Goal: Task Accomplishment & Management: Manage account settings

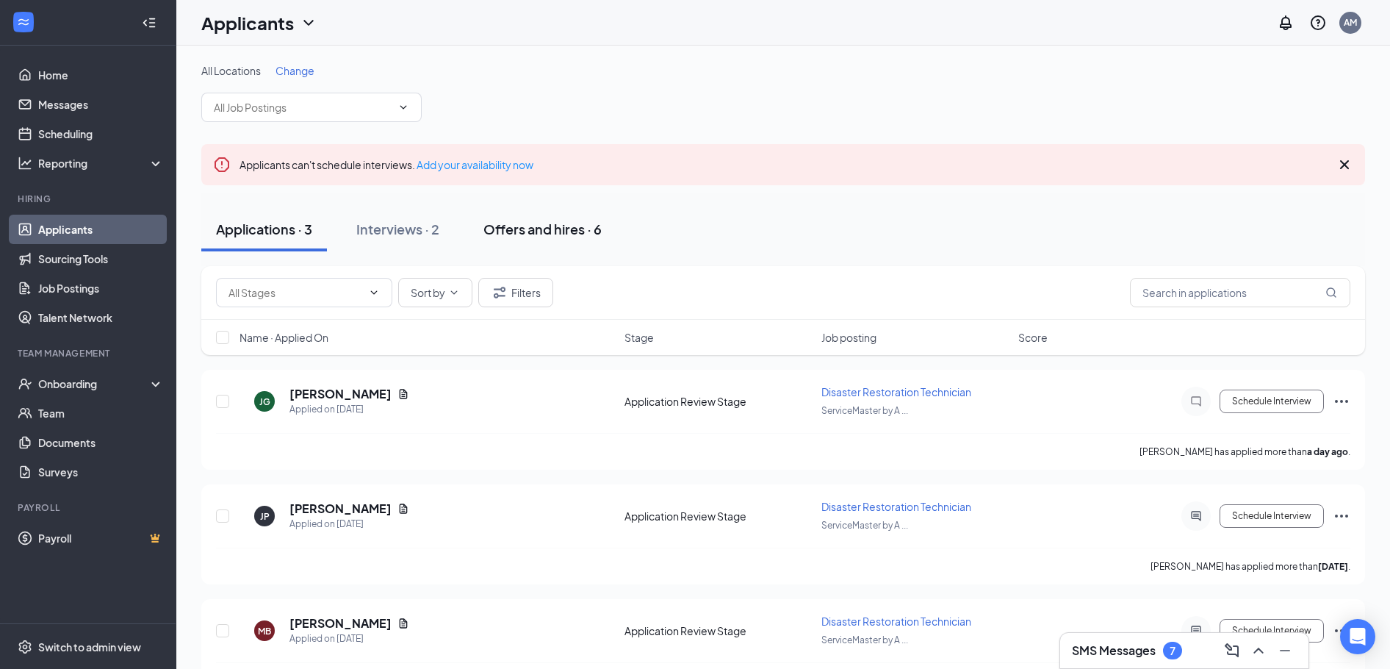
click at [536, 232] on div "Offers and hires · 6" at bounding box center [542, 229] width 118 height 18
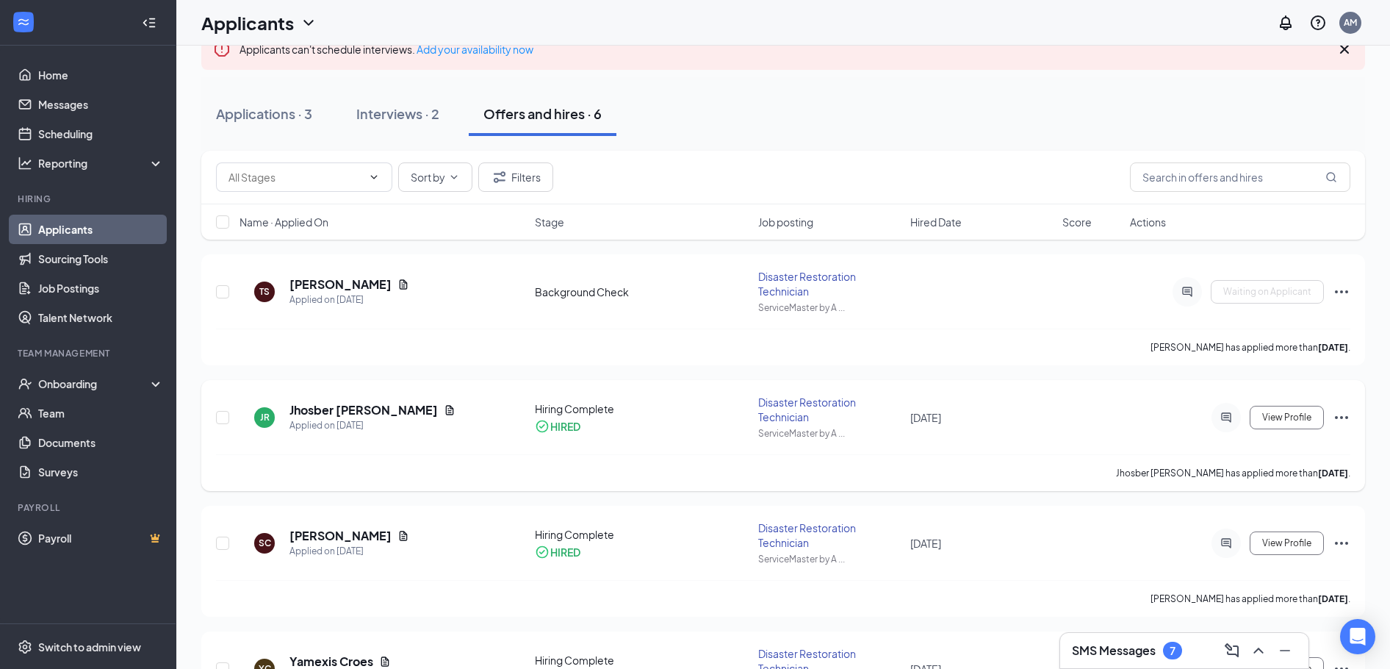
scroll to position [147, 0]
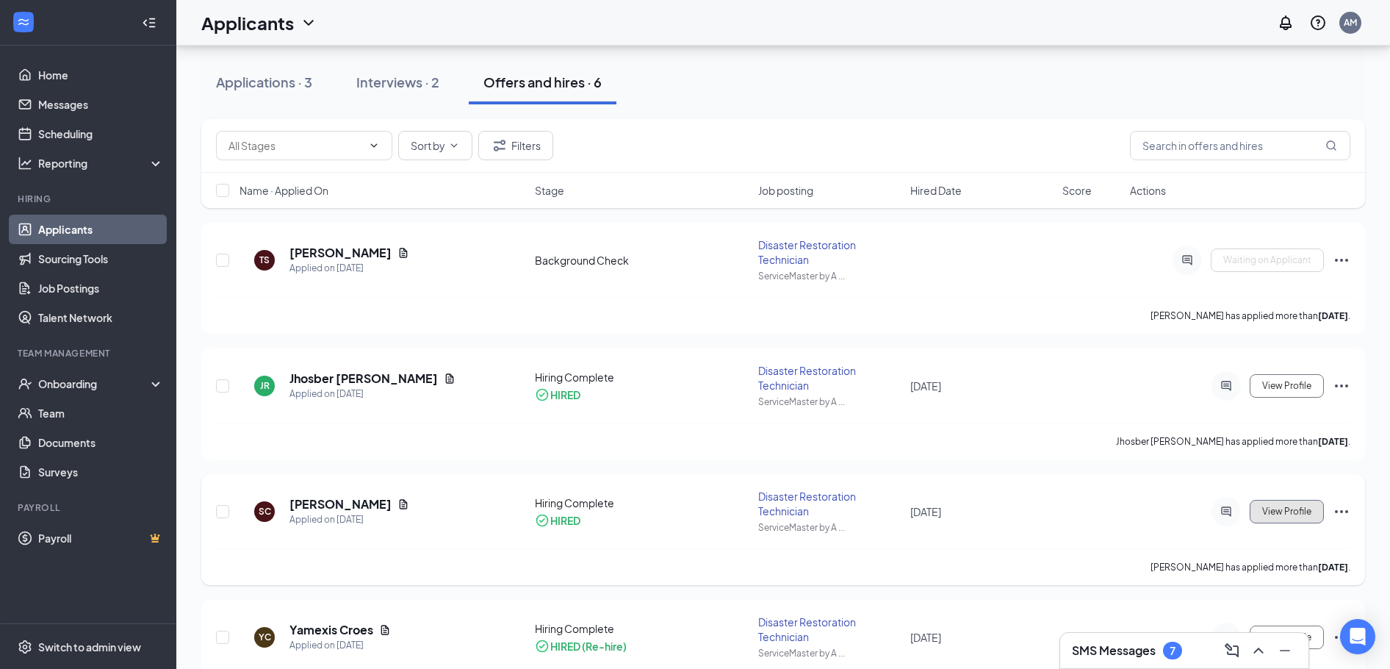
click at [1287, 509] on span "View Profile" at bounding box center [1286, 511] width 49 height 10
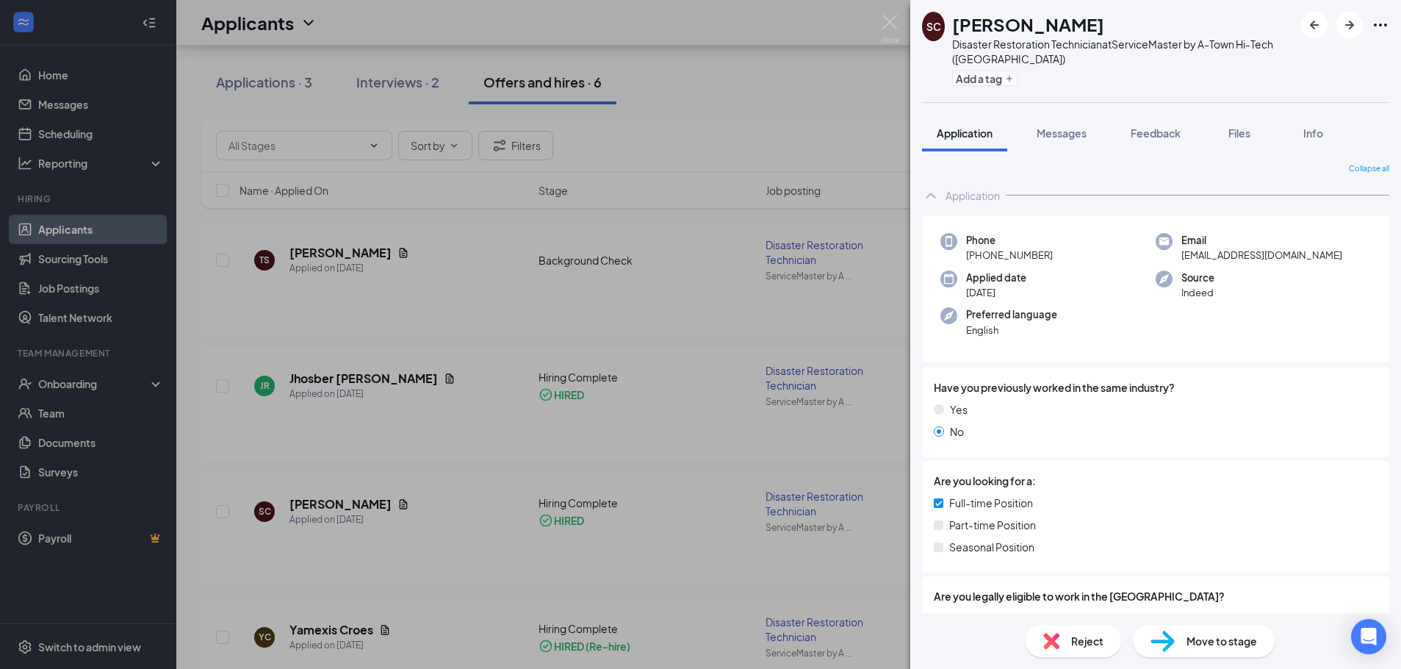
click at [464, 10] on div "SC [PERSON_NAME] Disaster Restoration Technician at ServiceMaster by A-Town Hi-…" at bounding box center [700, 334] width 1401 height 669
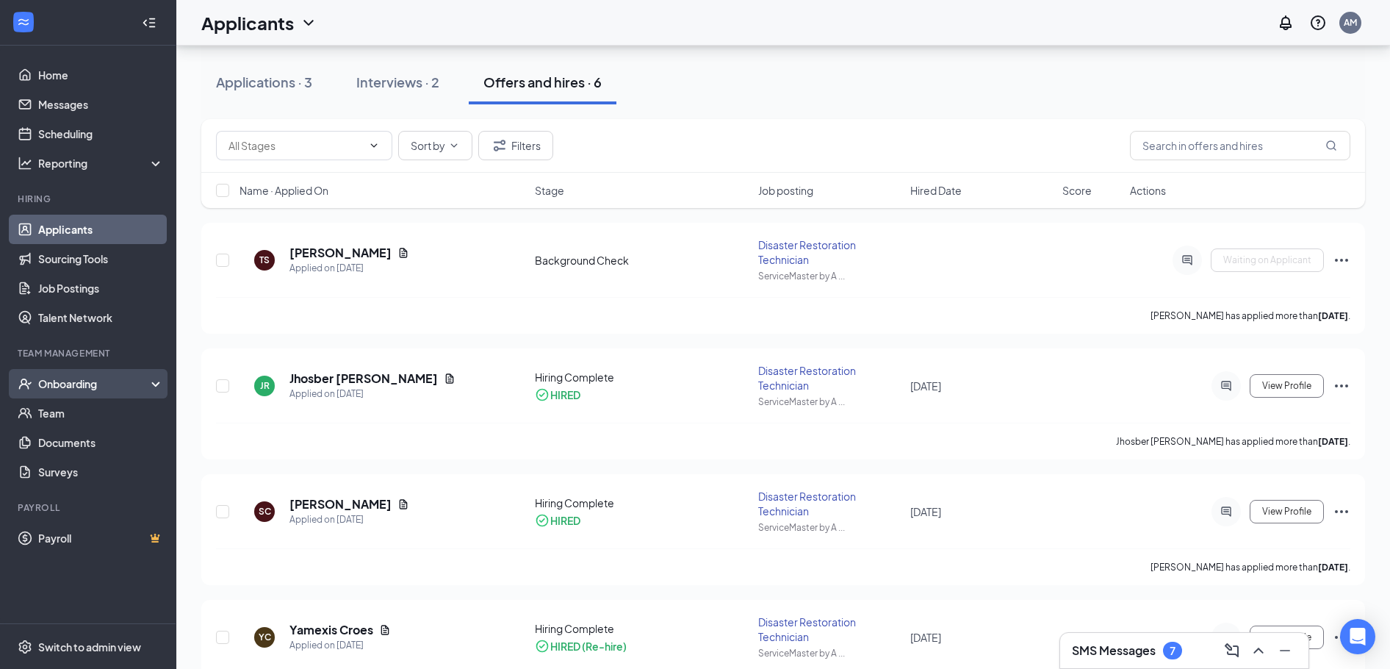
click at [160, 379] on div "Onboarding" at bounding box center [88, 383] width 176 height 29
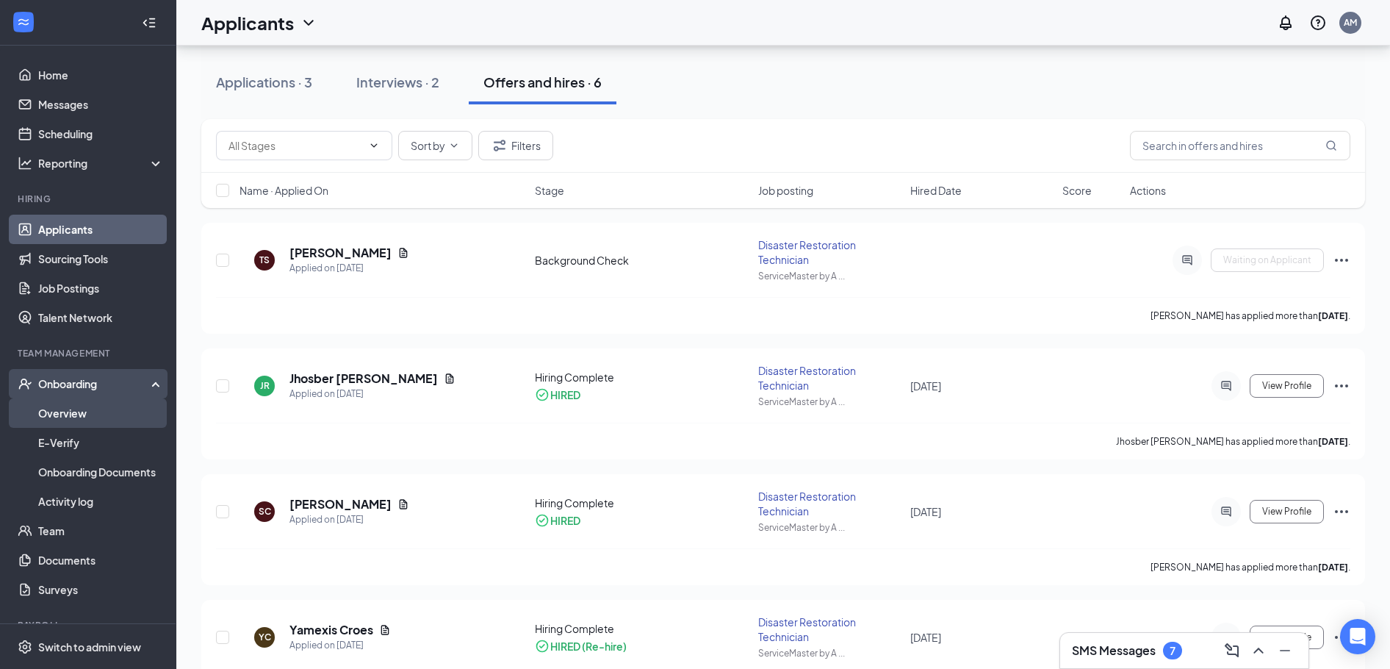
click at [77, 411] on link "Overview" at bounding box center [101, 412] width 126 height 29
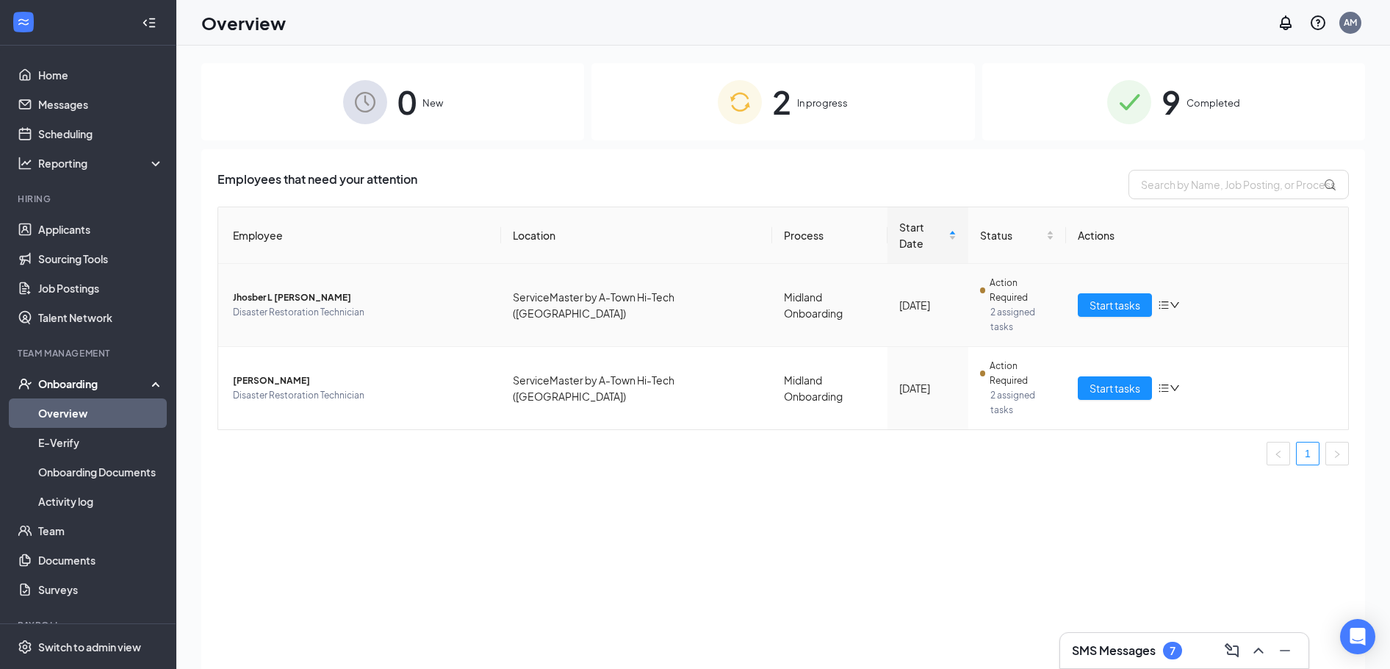
click at [339, 305] on span "Disaster Restoration Technician" at bounding box center [361, 312] width 256 height 15
click at [1174, 300] on icon "down" at bounding box center [1175, 305] width 10 height 10
click at [72, 433] on link "E-Verify" at bounding box center [101, 442] width 126 height 29
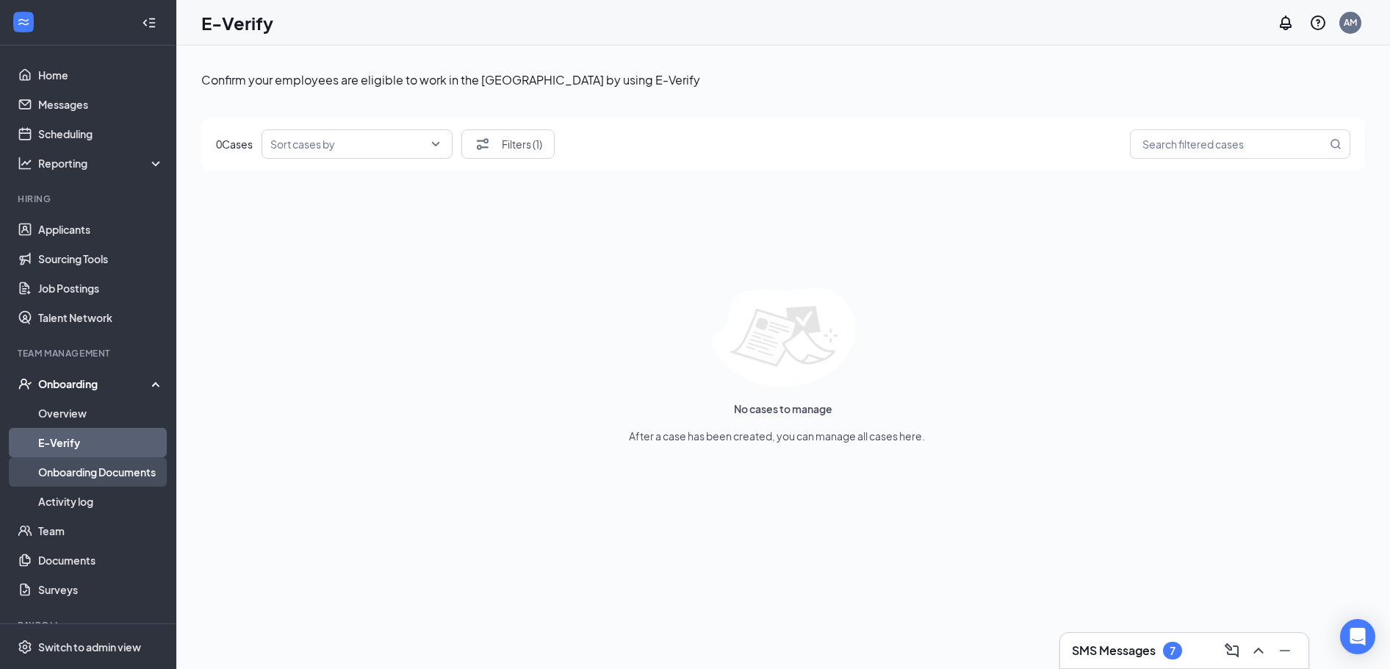
click at [88, 467] on link "Onboarding Documents" at bounding box center [101, 471] width 126 height 29
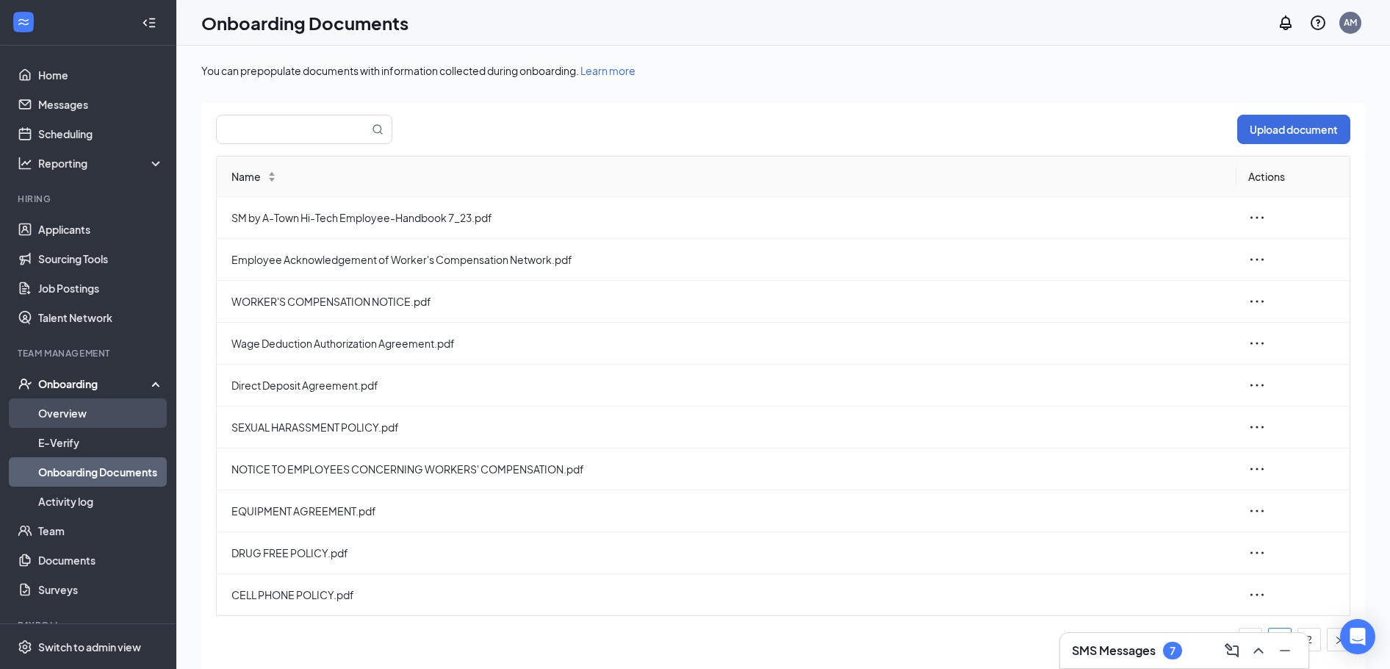
click at [87, 411] on link "Overview" at bounding box center [101, 412] width 126 height 29
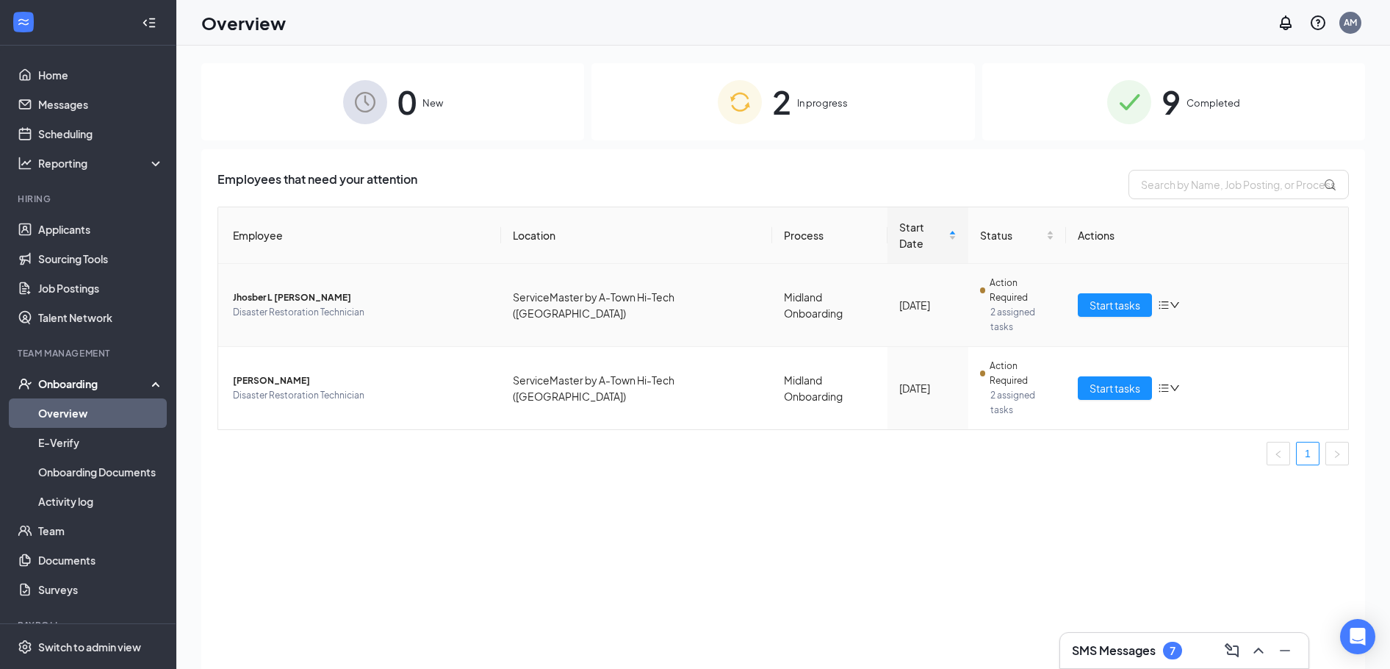
click at [242, 290] on span "Jhosber L [PERSON_NAME]" at bounding box center [361, 297] width 256 height 15
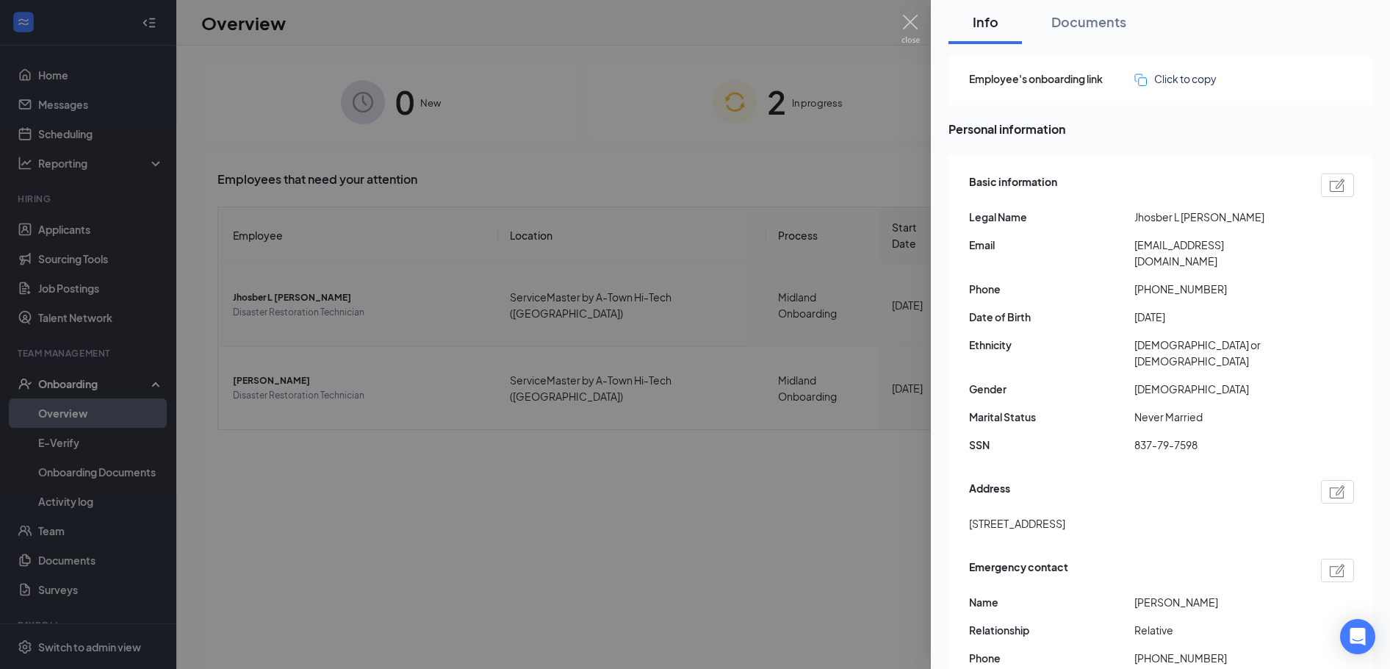
click at [242, 273] on div at bounding box center [695, 334] width 1390 height 669
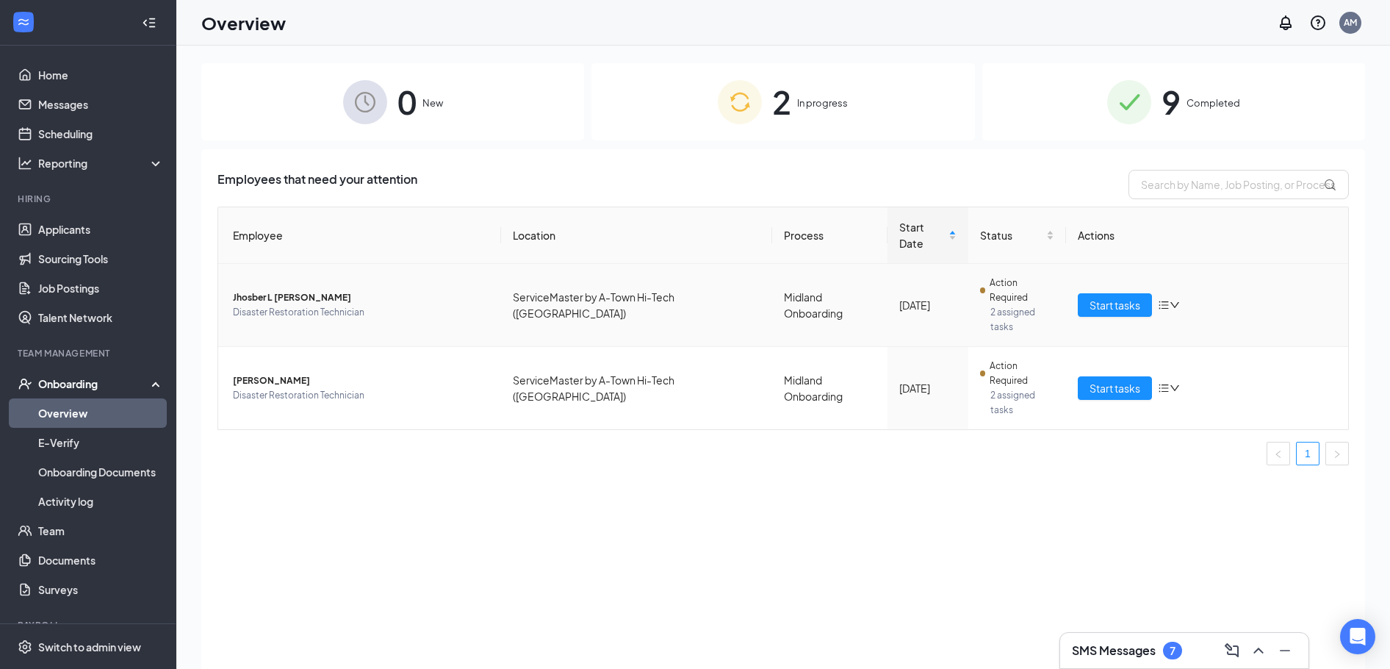
click at [259, 290] on span "Jhosber L [PERSON_NAME]" at bounding box center [361, 297] width 256 height 15
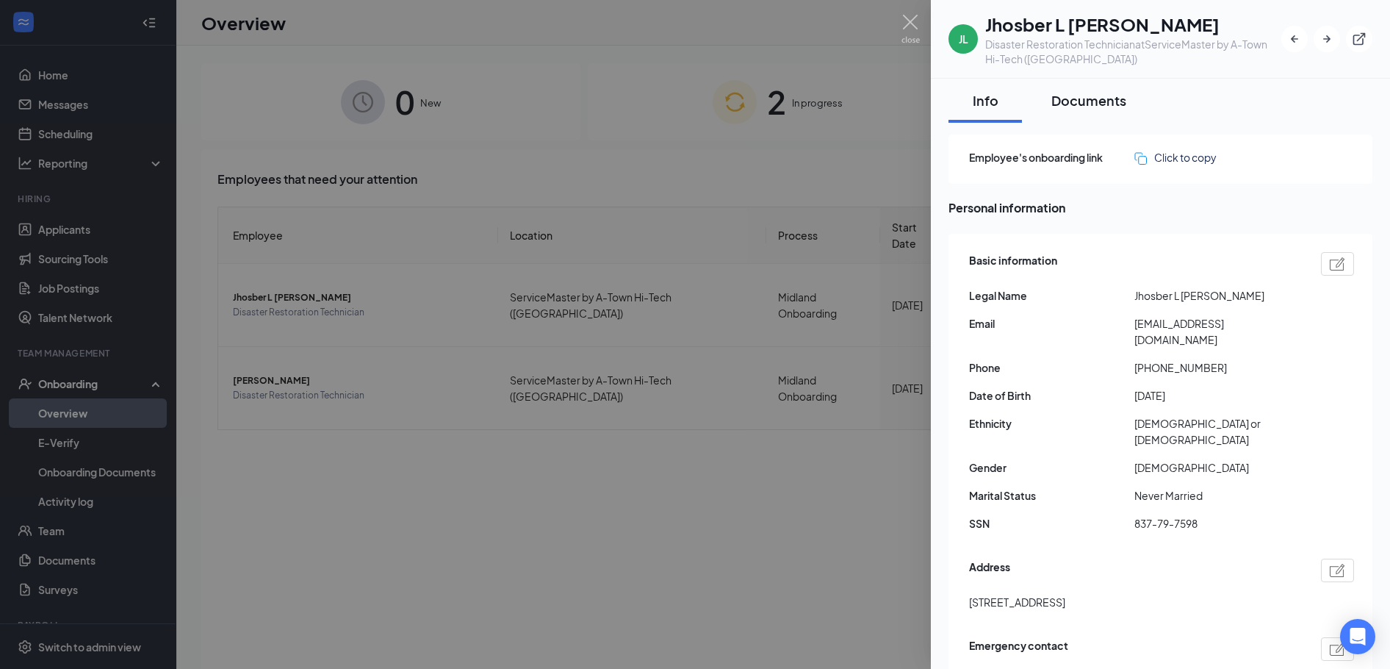
click at [1097, 96] on div "Documents" at bounding box center [1088, 100] width 75 height 18
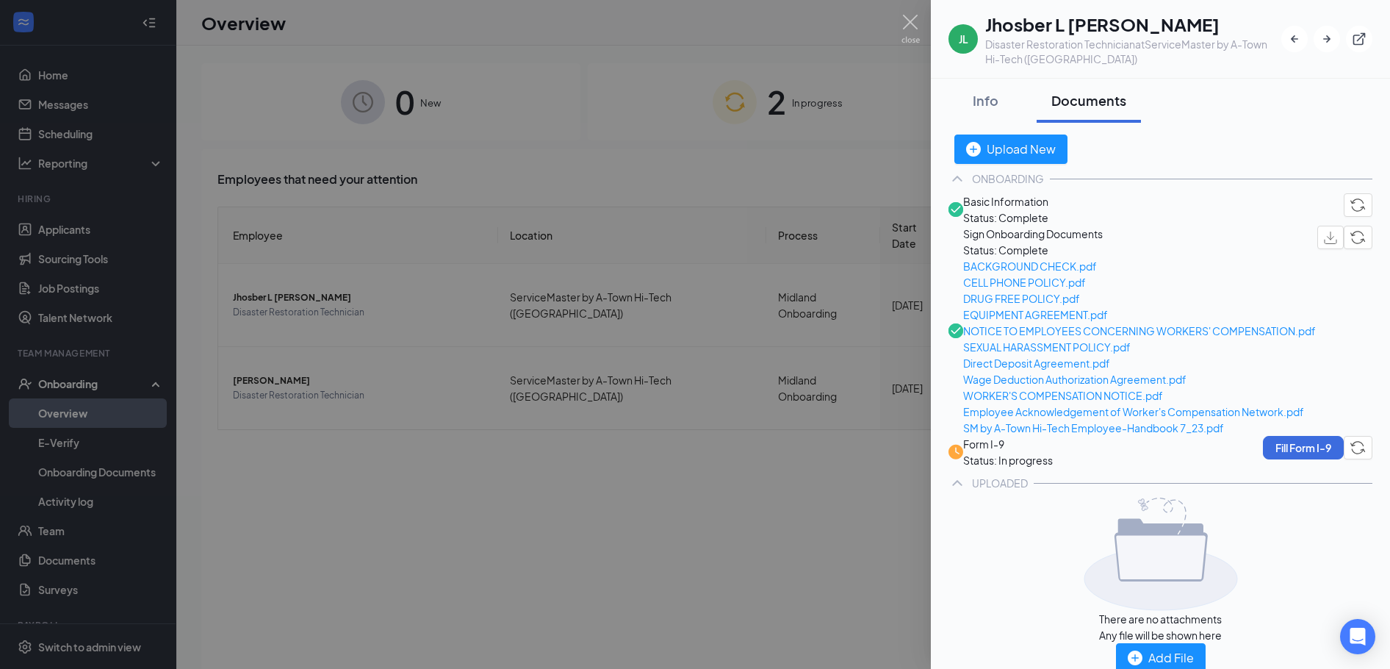
scroll to position [73, 0]
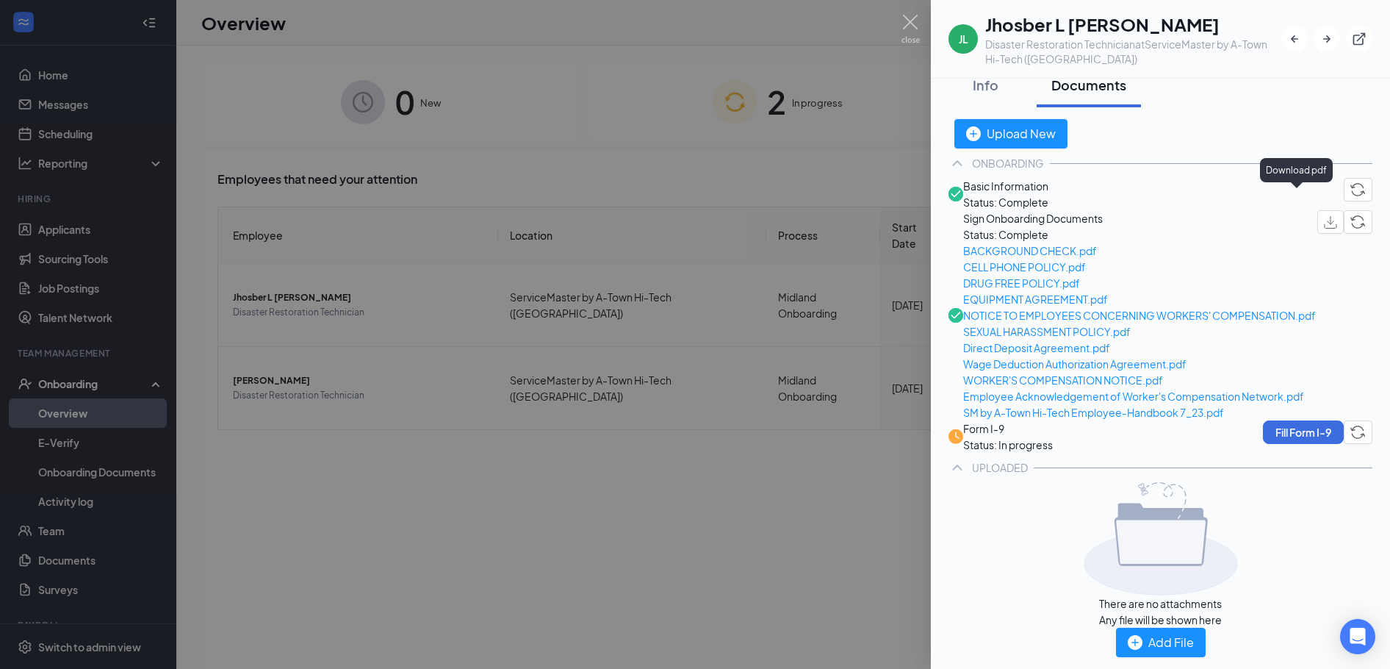
click at [1324, 216] on img "button" at bounding box center [1330, 222] width 13 height 12
click at [875, 146] on div at bounding box center [695, 334] width 1390 height 669
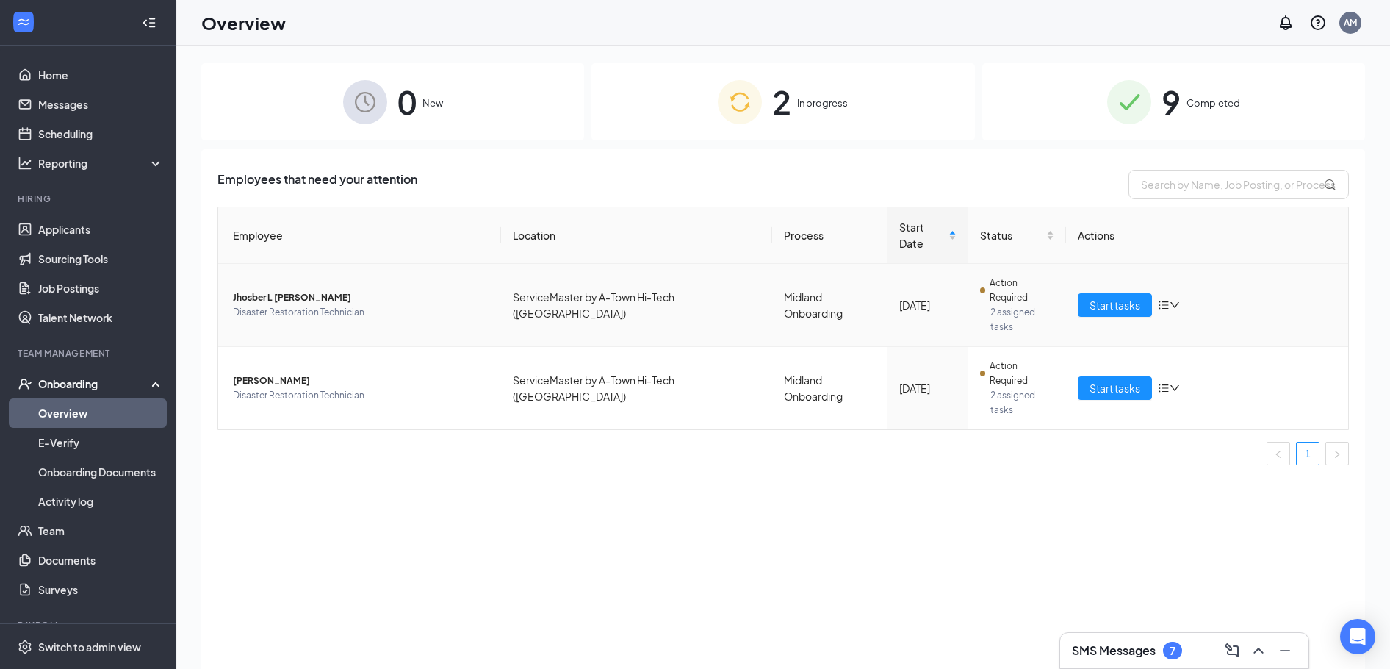
click at [249, 290] on span "Jhosber L [PERSON_NAME]" at bounding box center [361, 297] width 256 height 15
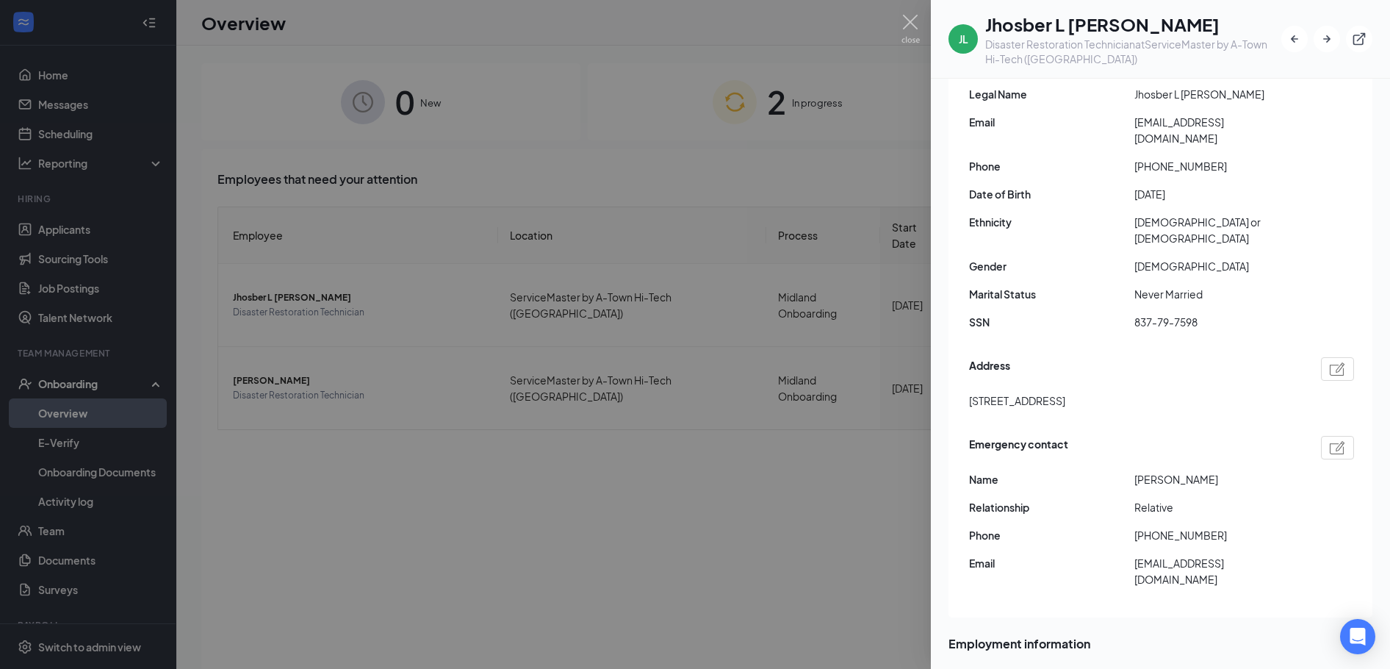
scroll to position [172, 0]
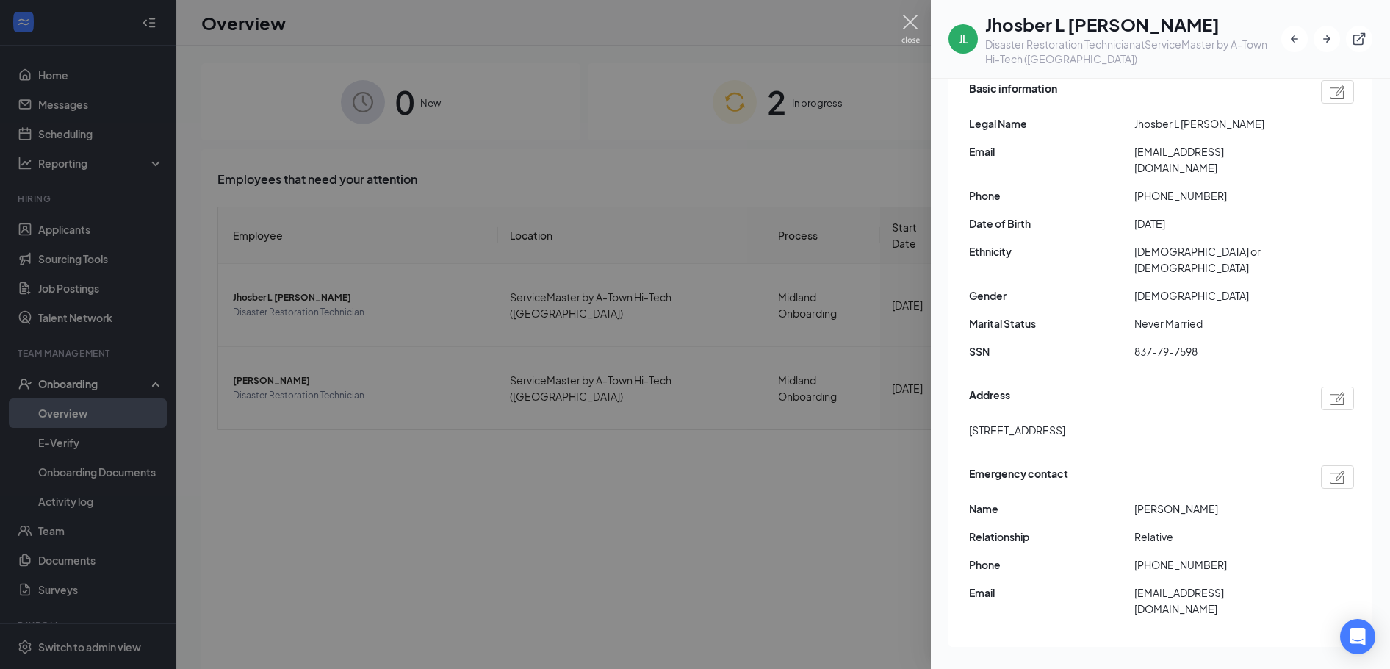
click at [907, 23] on img at bounding box center [911, 29] width 18 height 29
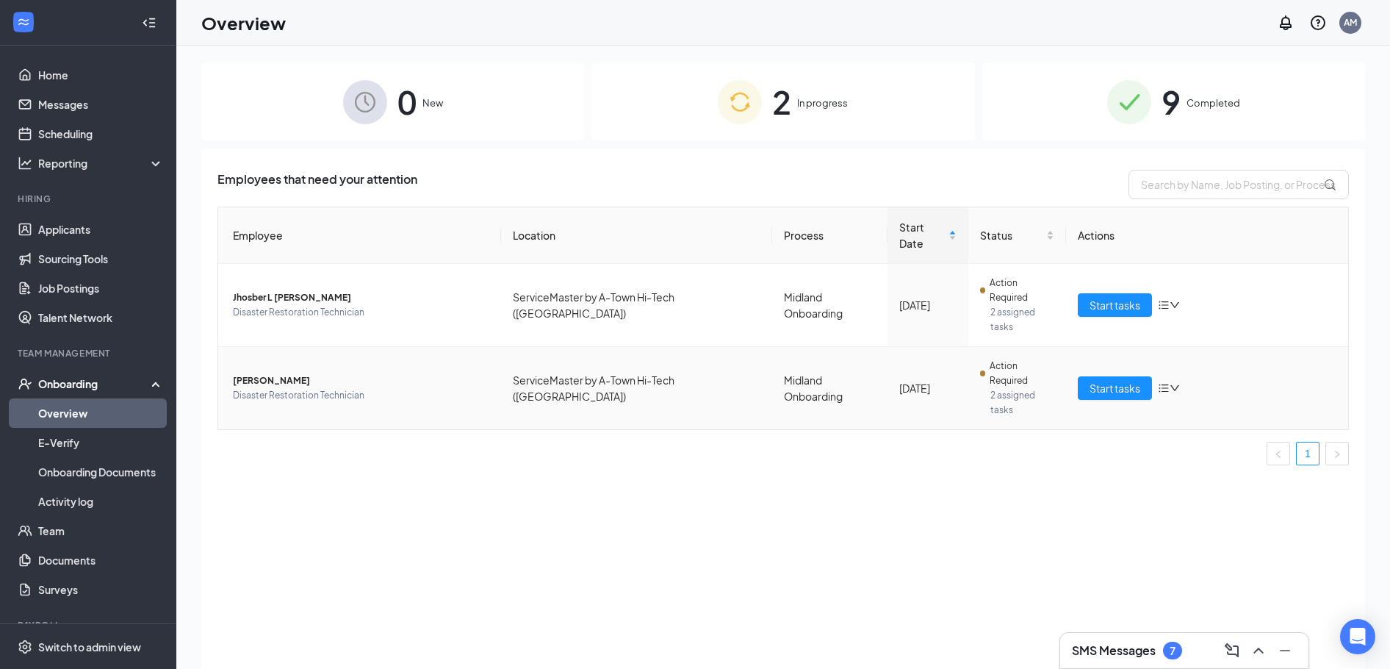
click at [269, 388] on span "Disaster Restoration Technician" at bounding box center [361, 395] width 256 height 15
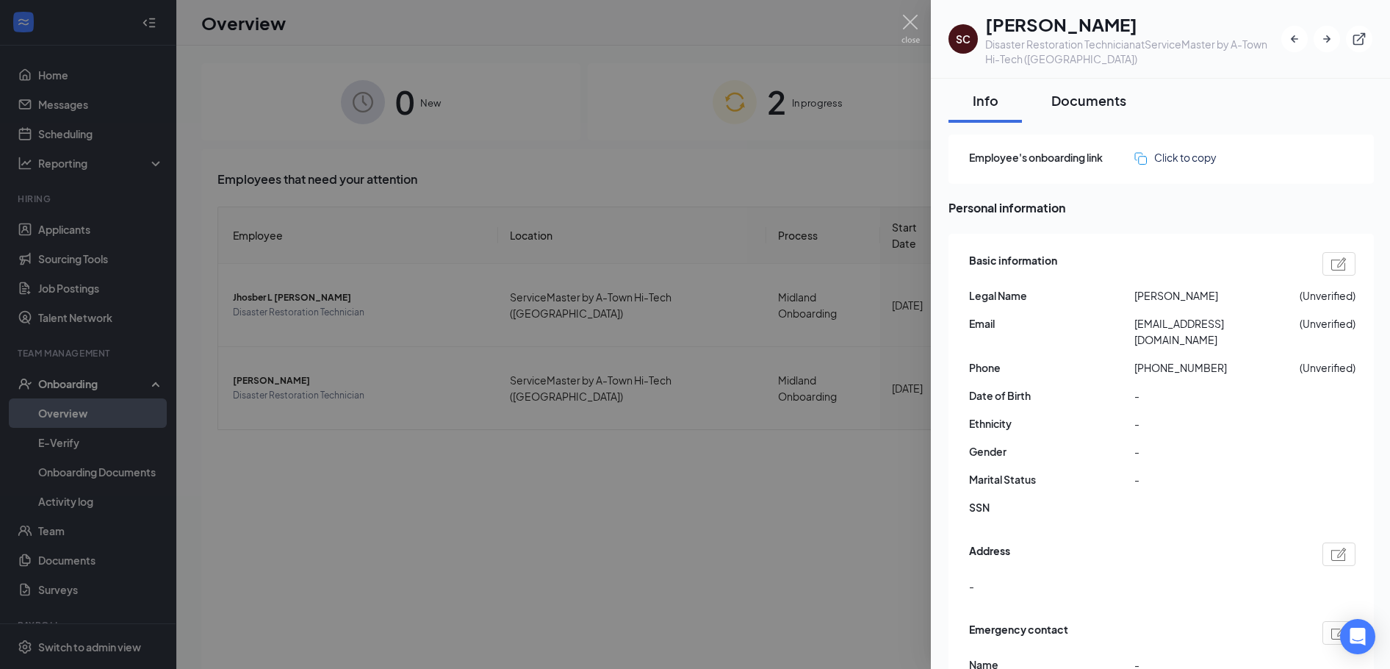
click at [1076, 104] on div "Documents" at bounding box center [1088, 100] width 75 height 18
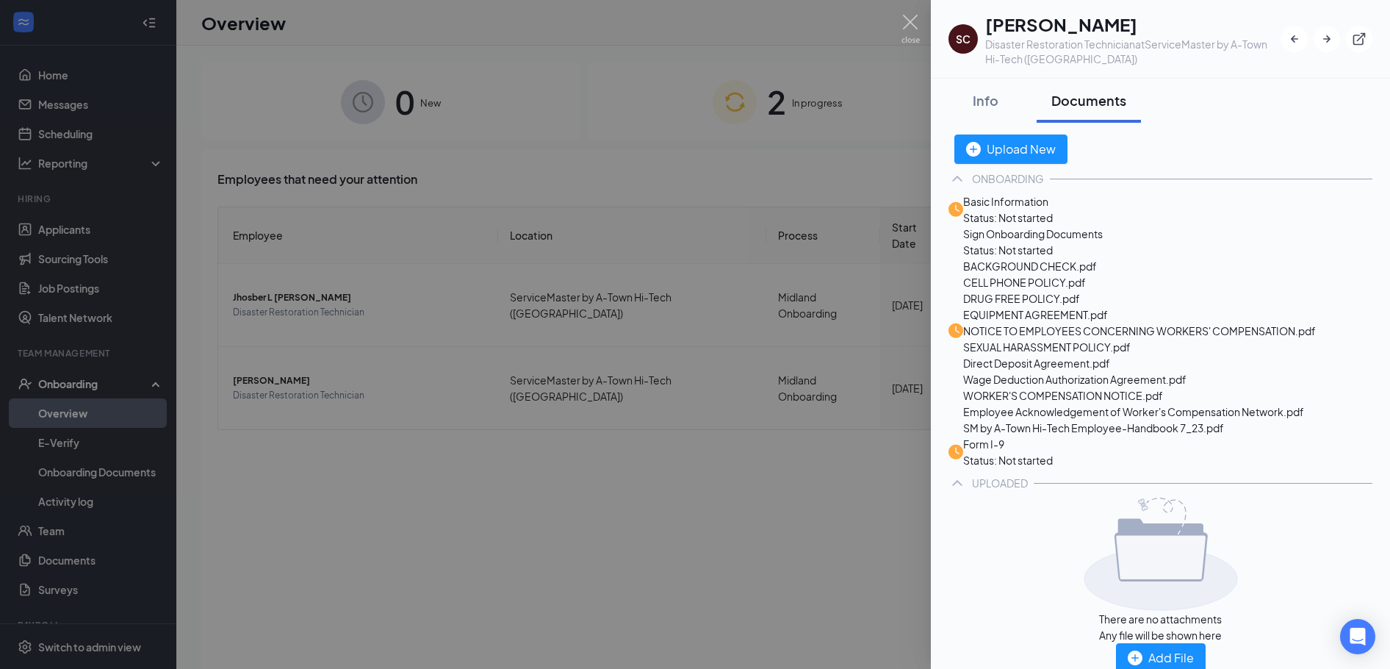
click at [633, 39] on div at bounding box center [695, 334] width 1390 height 669
